Goal: Transaction & Acquisition: Obtain resource

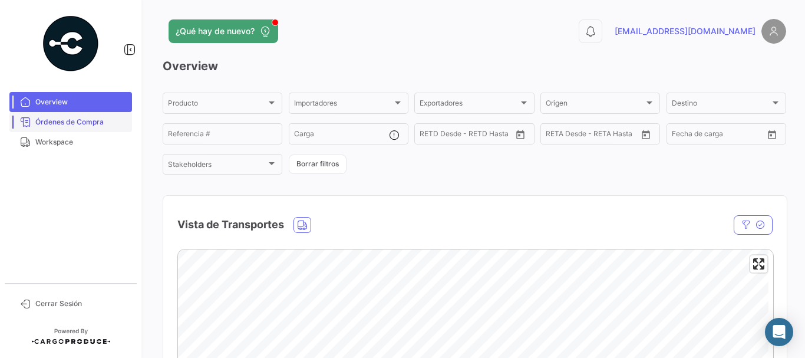
click at [106, 118] on span "Órdenes de Compra" at bounding box center [81, 122] width 92 height 11
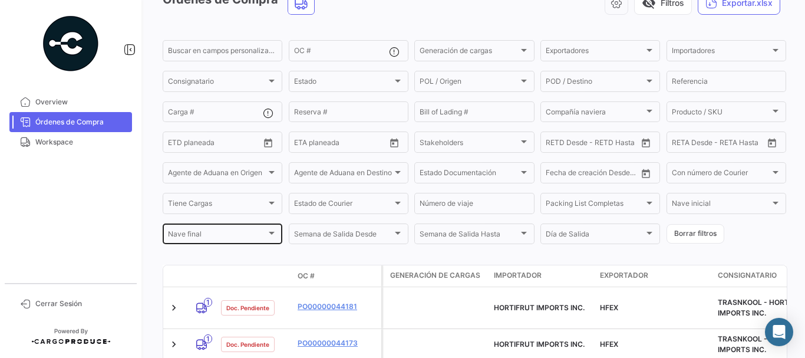
scroll to position [166, 0]
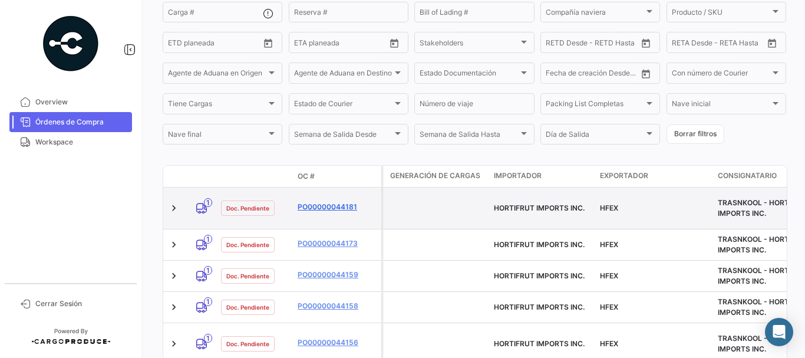
click at [331, 207] on link "PO00000044181" at bounding box center [337, 206] width 79 height 11
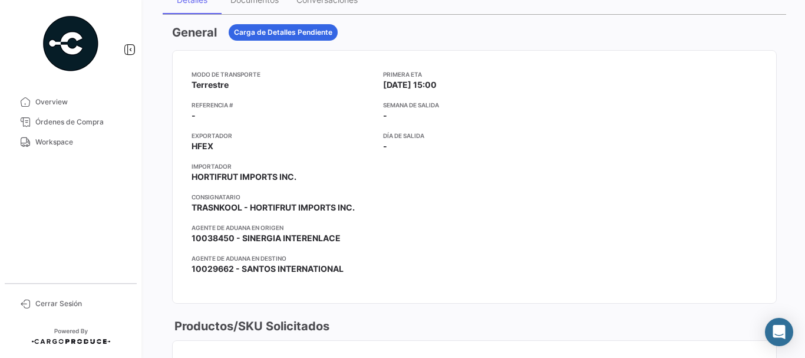
scroll to position [59, 0]
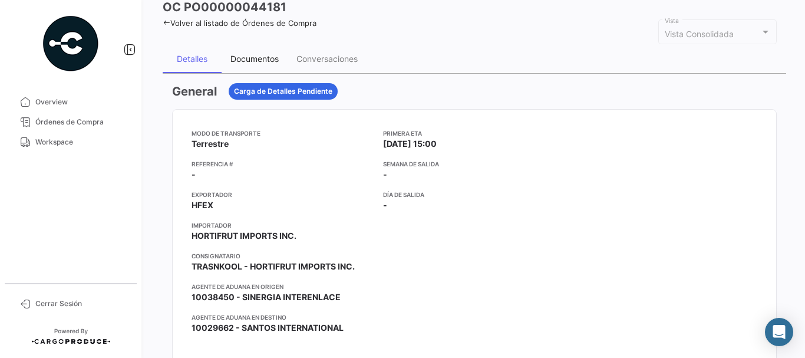
click at [257, 55] on div "Documentos" at bounding box center [254, 59] width 48 height 10
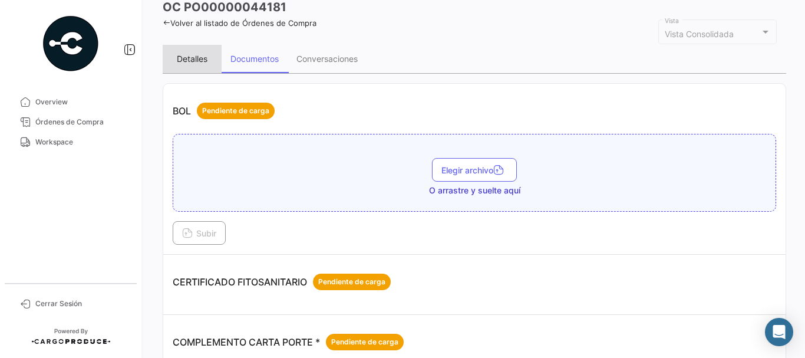
click at [199, 61] on div "Detalles" at bounding box center [192, 59] width 31 height 10
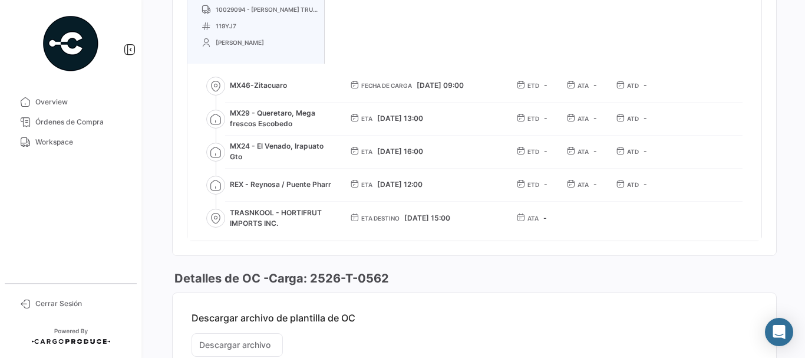
scroll to position [766, 0]
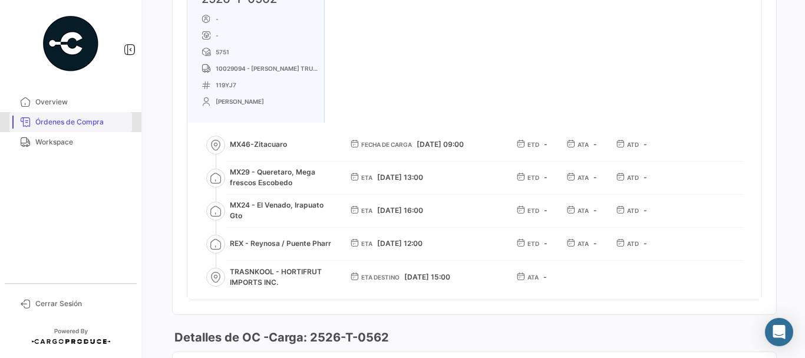
click at [87, 117] on span "Órdenes de Compra" at bounding box center [81, 122] width 92 height 11
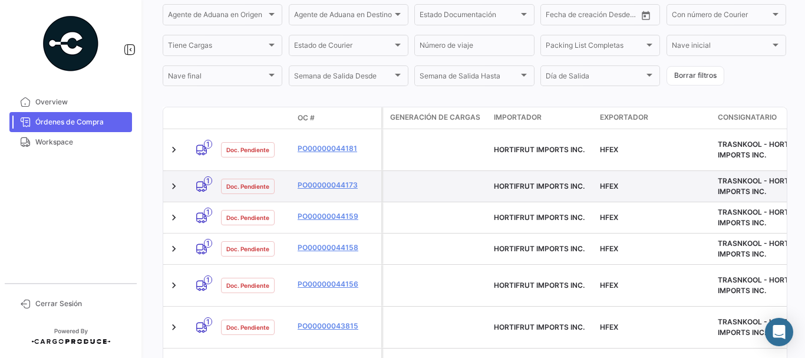
scroll to position [225, 0]
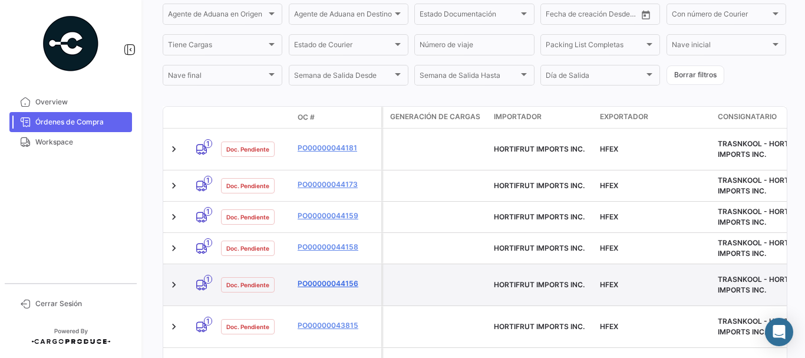
click at [320, 278] on link "PO00000044156" at bounding box center [337, 283] width 79 height 11
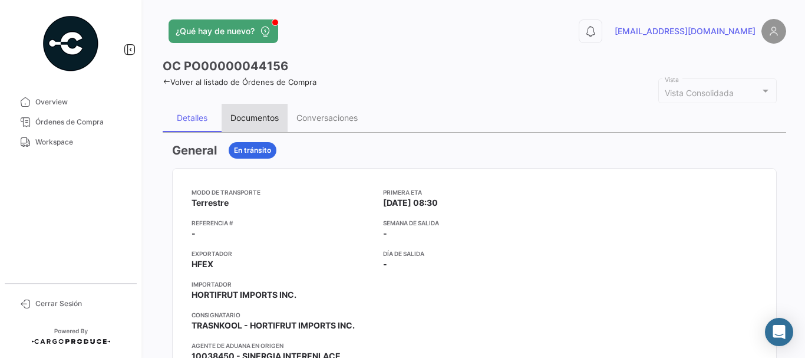
click at [240, 117] on div "Documentos" at bounding box center [254, 118] width 48 height 10
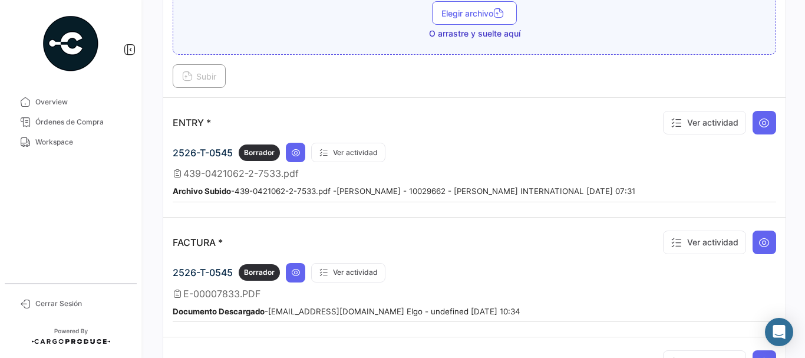
scroll to position [943, 0]
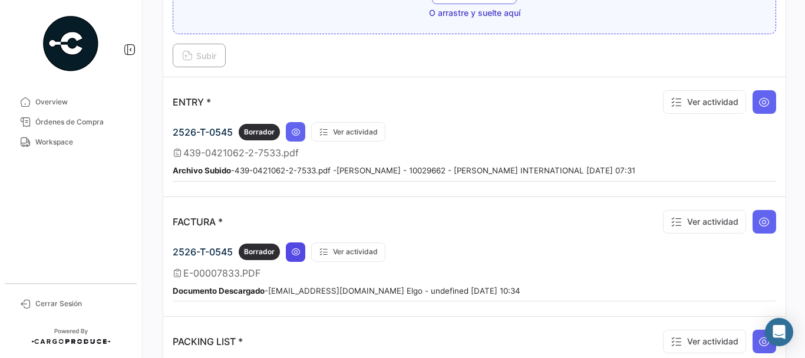
click at [299, 255] on icon at bounding box center [295, 251] width 9 height 9
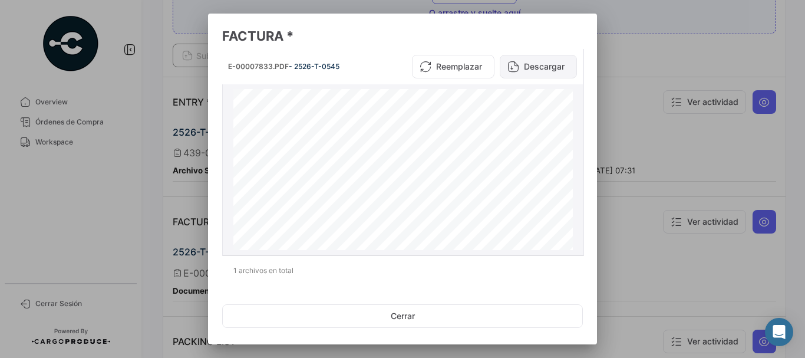
click at [543, 71] on button "Descargar" at bounding box center [538, 67] width 77 height 24
click at [628, 55] on div at bounding box center [402, 179] width 805 height 358
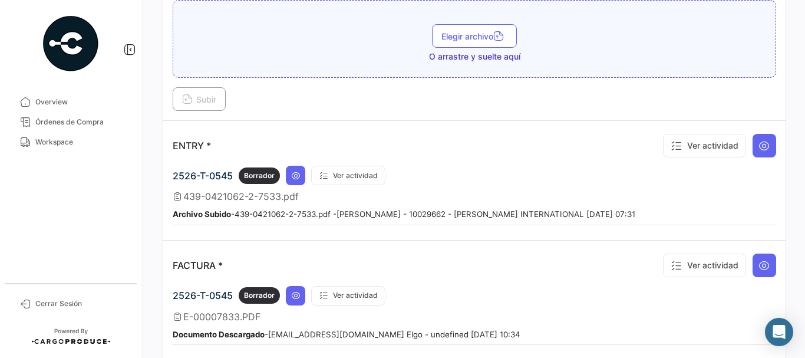
scroll to position [825, 0]
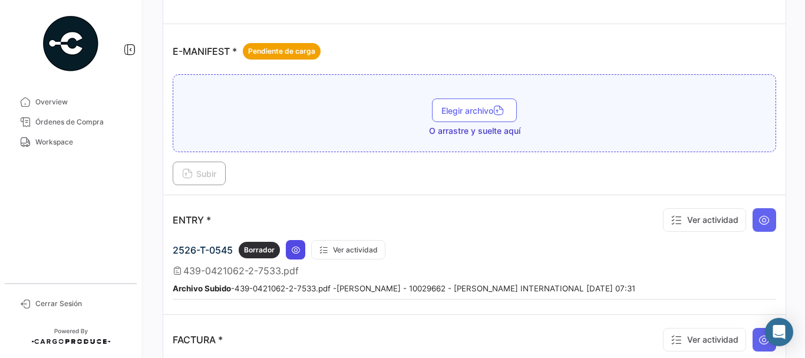
click at [294, 247] on icon at bounding box center [295, 249] width 9 height 9
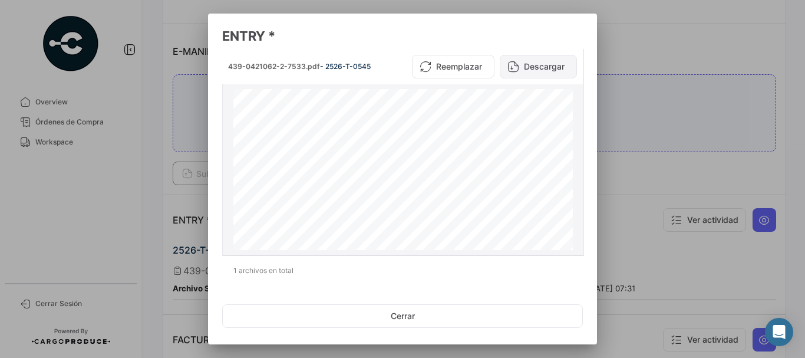
click at [538, 70] on button "Descargar" at bounding box center [538, 67] width 77 height 24
click at [633, 67] on div at bounding box center [402, 179] width 805 height 358
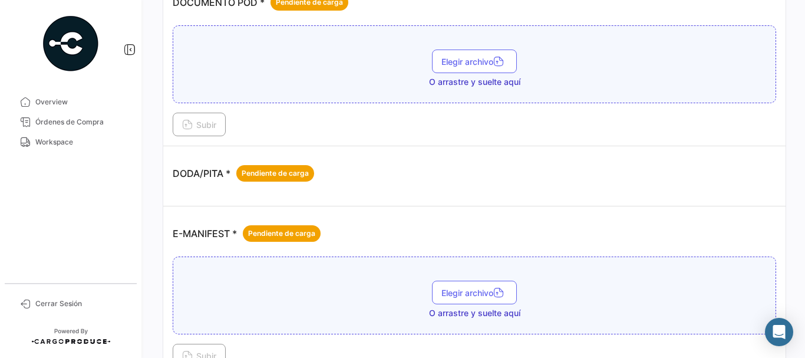
scroll to position [707, 0]
